Goal: Complete application form

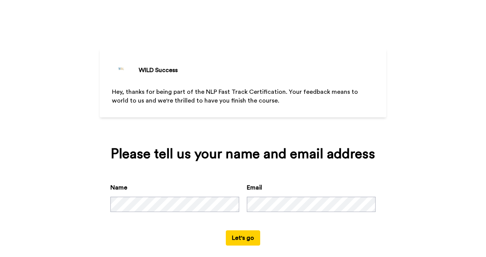
click at [249, 233] on button "Let's go" at bounding box center [243, 238] width 34 height 15
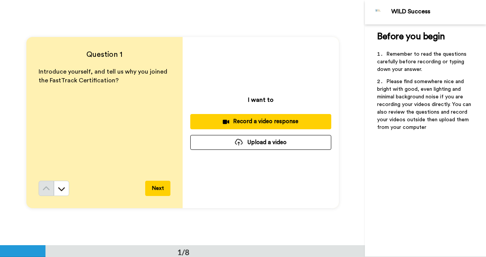
click at [274, 120] on div "Record a video response" at bounding box center [260, 122] width 129 height 8
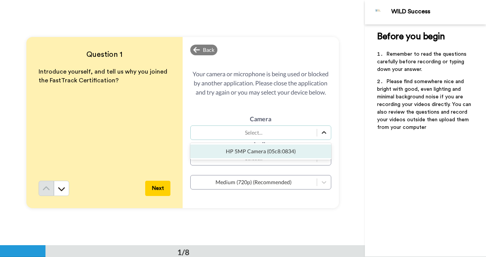
click at [317, 133] on div at bounding box center [324, 133] width 14 height 14
click at [293, 151] on div "HP 5MP Camera (05c8:0834)" at bounding box center [260, 152] width 141 height 14
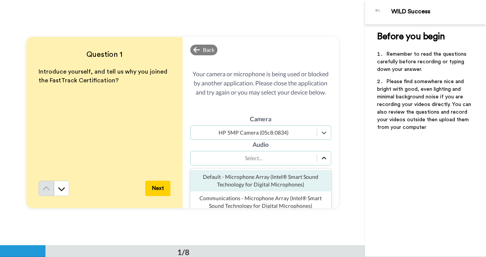
click at [320, 161] on icon at bounding box center [324, 159] width 8 height 8
click at [302, 177] on div "Default - Microphone Array (Intel® Smart Sound Technology for Digital Microphon…" at bounding box center [260, 180] width 141 height 21
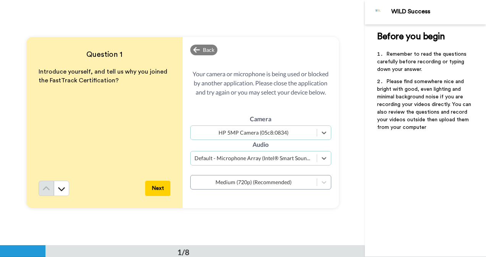
click at [155, 186] on button "Next" at bounding box center [157, 188] width 25 height 15
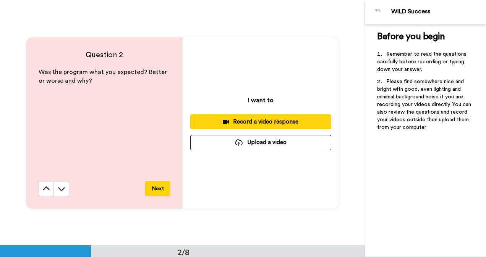
scroll to position [246, 0]
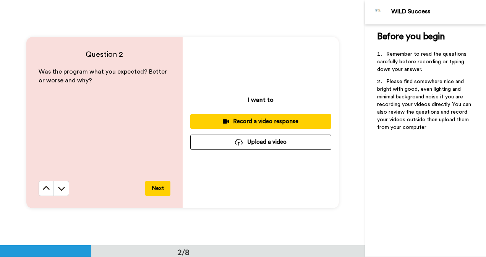
click at [245, 119] on div "Record a video response" at bounding box center [260, 122] width 129 height 8
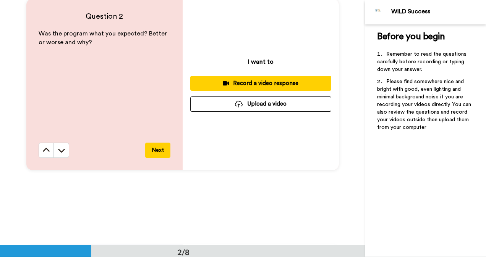
click at [160, 148] on button "Next" at bounding box center [157, 150] width 25 height 15
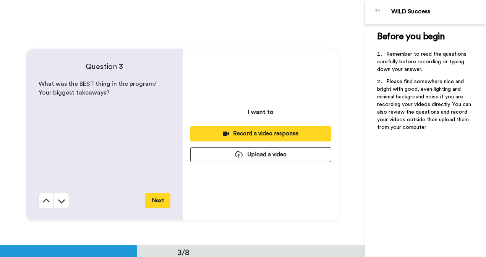
scroll to position [492, 0]
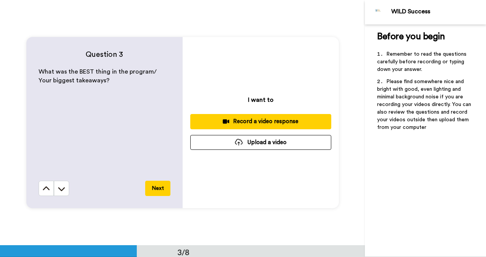
click at [241, 118] on div "Record a video response" at bounding box center [260, 122] width 129 height 8
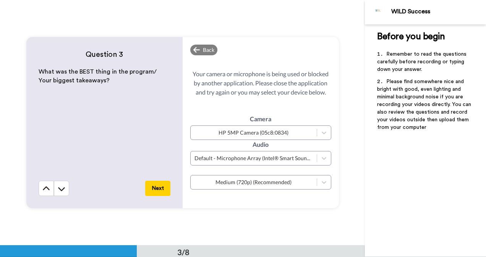
click at [158, 190] on button "Next" at bounding box center [157, 188] width 25 height 15
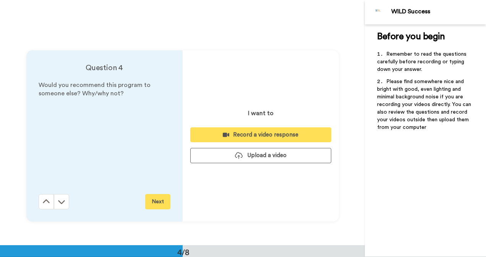
scroll to position [738, 0]
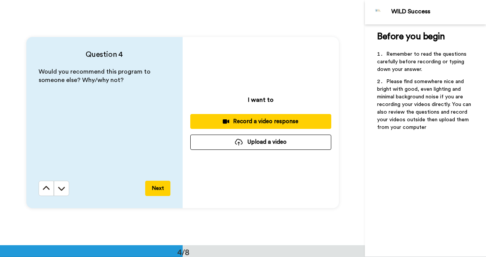
click at [230, 124] on div "Record a video response" at bounding box center [260, 122] width 129 height 8
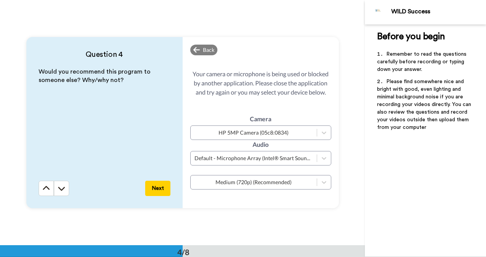
click at [161, 186] on button "Next" at bounding box center [157, 188] width 25 height 15
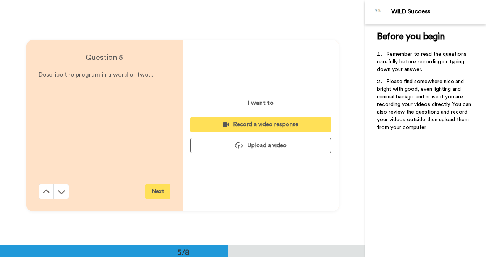
scroll to position [983, 0]
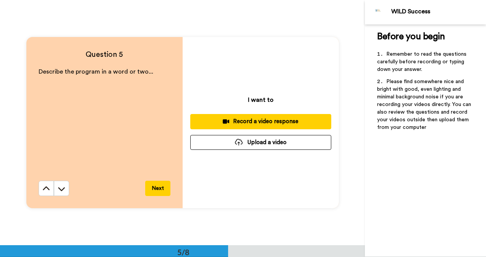
click at [253, 120] on div "Record a video response" at bounding box center [260, 122] width 129 height 8
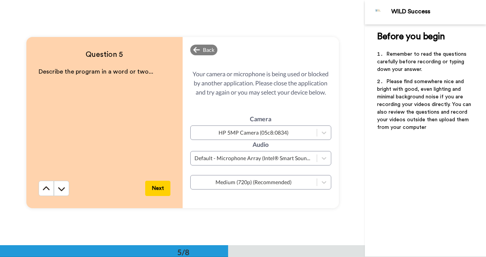
click at [160, 186] on button "Next" at bounding box center [157, 188] width 25 height 15
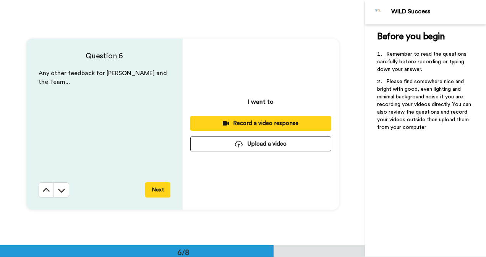
scroll to position [1229, 0]
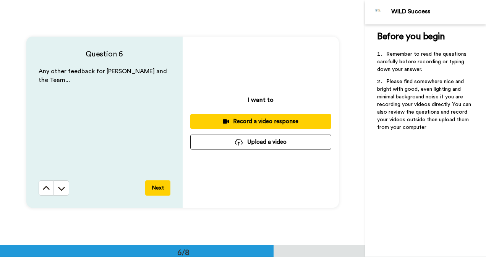
click at [251, 122] on div "Record a video response" at bounding box center [260, 122] width 129 height 8
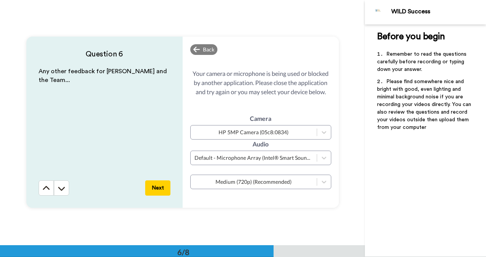
click at [161, 185] on button "Next" at bounding box center [157, 188] width 25 height 15
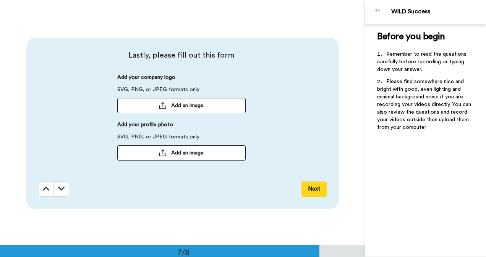
scroll to position [1475, 0]
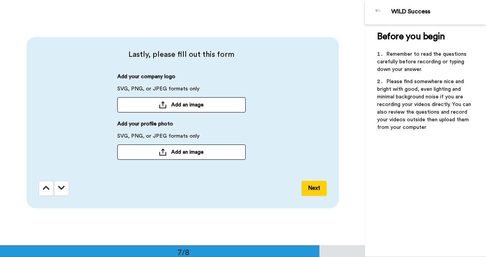
click at [180, 105] on span "Add an image" at bounding box center [187, 105] width 32 height 8
click at [214, 150] on button "Add an image" at bounding box center [181, 152] width 128 height 15
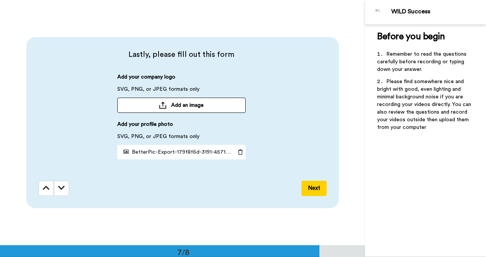
click at [184, 105] on span "Add an image" at bounding box center [187, 106] width 32 height 8
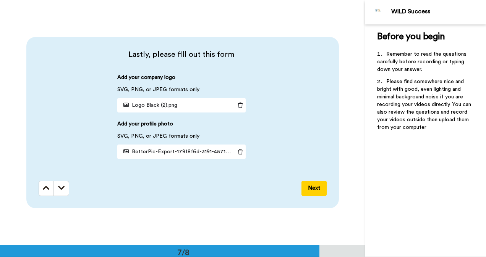
click at [314, 186] on button "Next" at bounding box center [313, 188] width 25 height 15
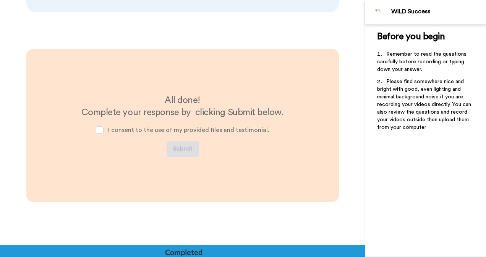
scroll to position [1674, 0]
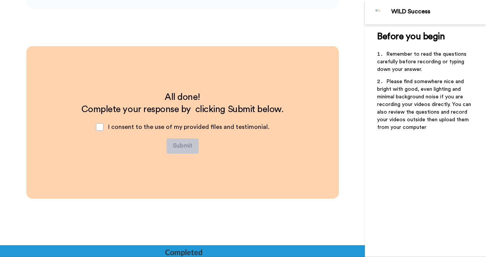
click at [108, 126] on div "I consent to the use of my provided files and testimonial." at bounding box center [183, 127] width 186 height 23
click at [100, 126] on span at bounding box center [100, 127] width 8 height 8
click at [186, 142] on button "Submit" at bounding box center [183, 146] width 32 height 15
